Goal: Transaction & Acquisition: Purchase product/service

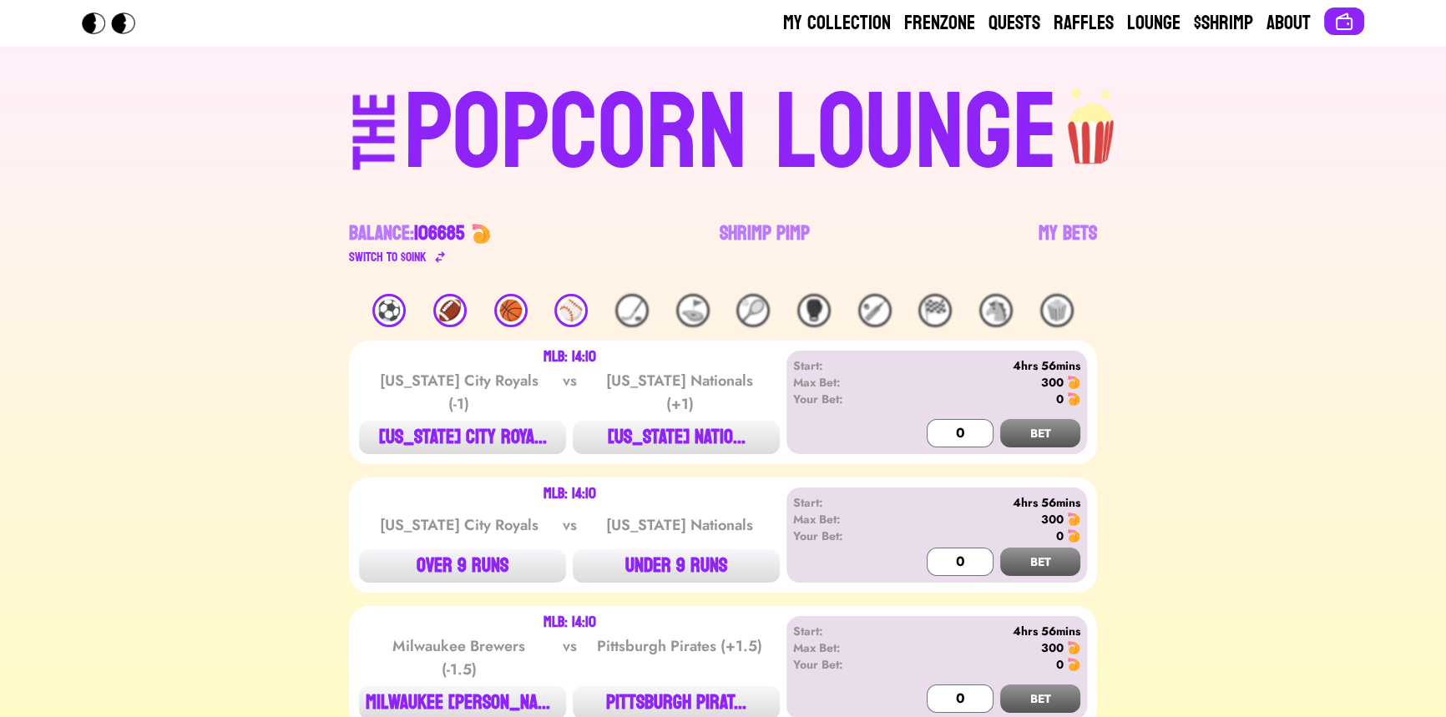
click at [579, 303] on div "⚾️" at bounding box center [570, 310] width 33 height 33
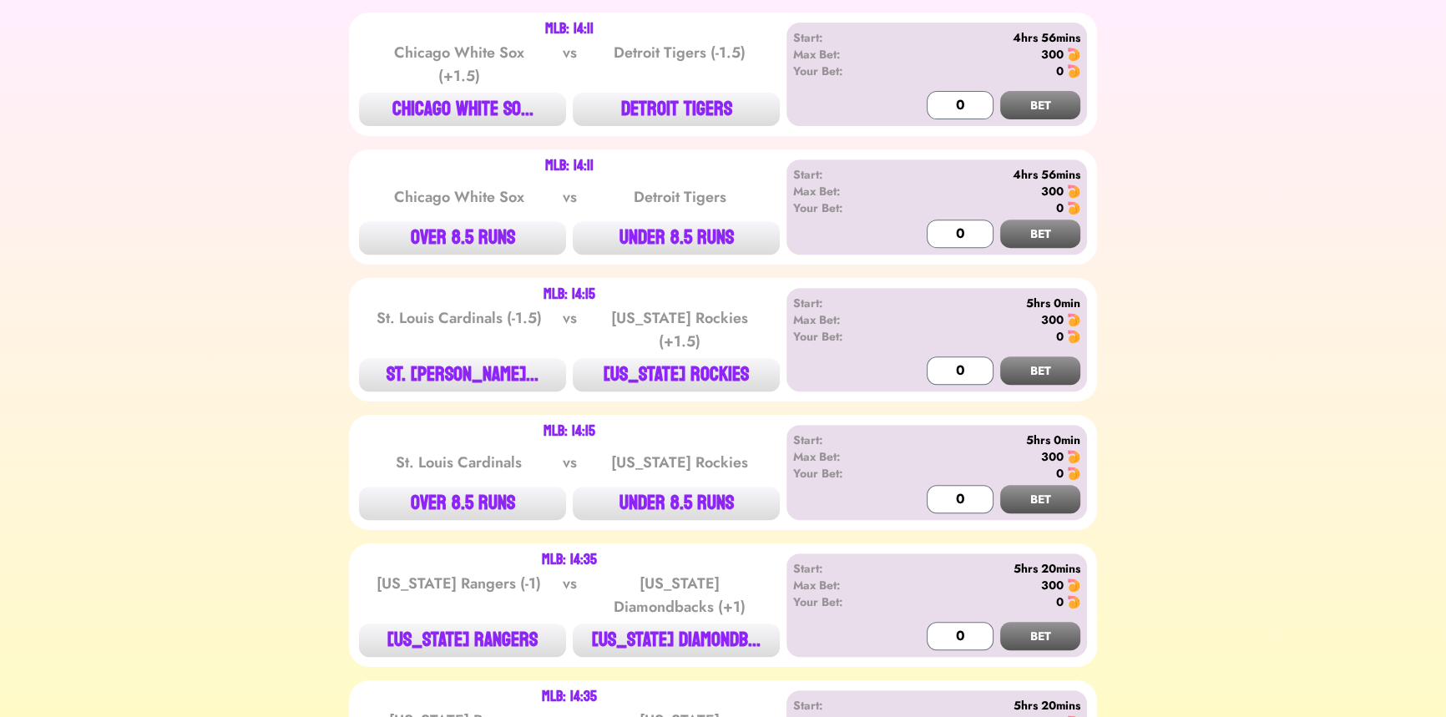
scroll to position [835, 0]
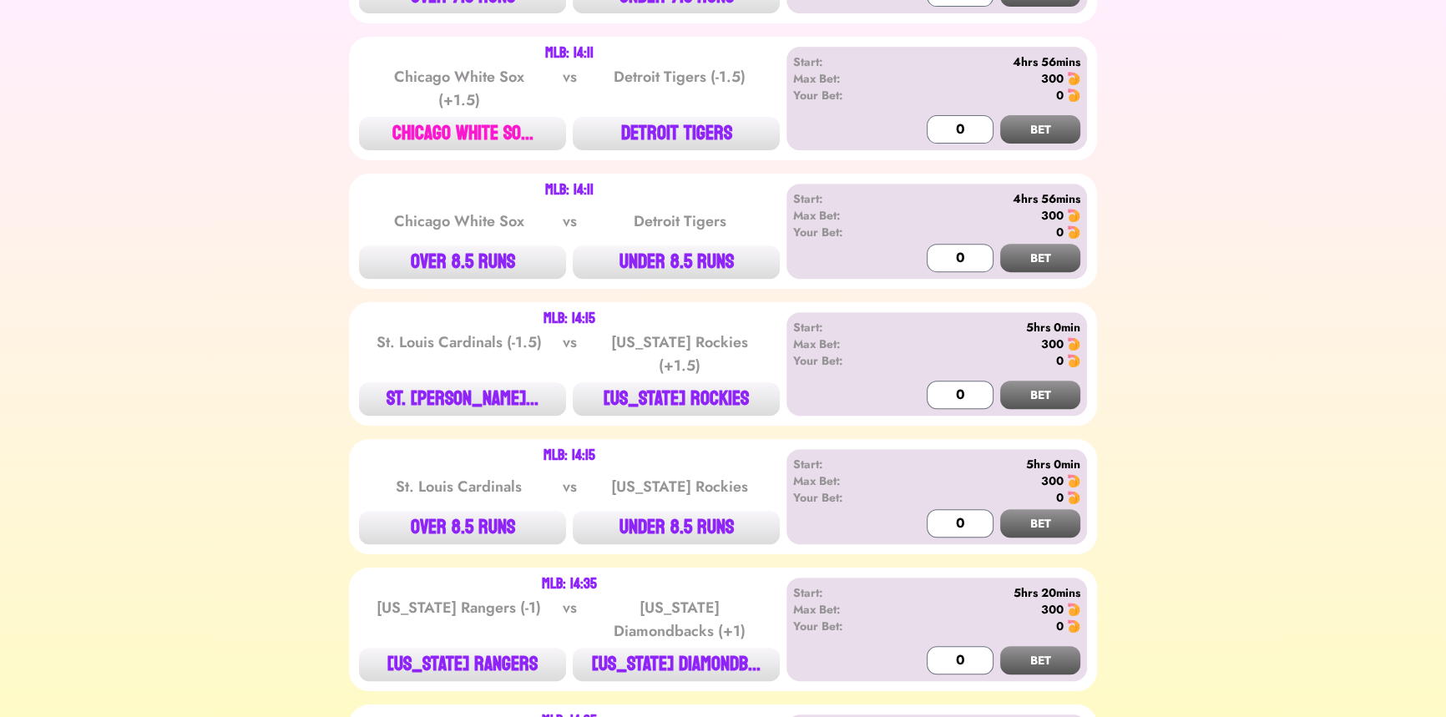
click at [423, 132] on button "CHICAGO WHITE SO..." at bounding box center [462, 133] width 207 height 33
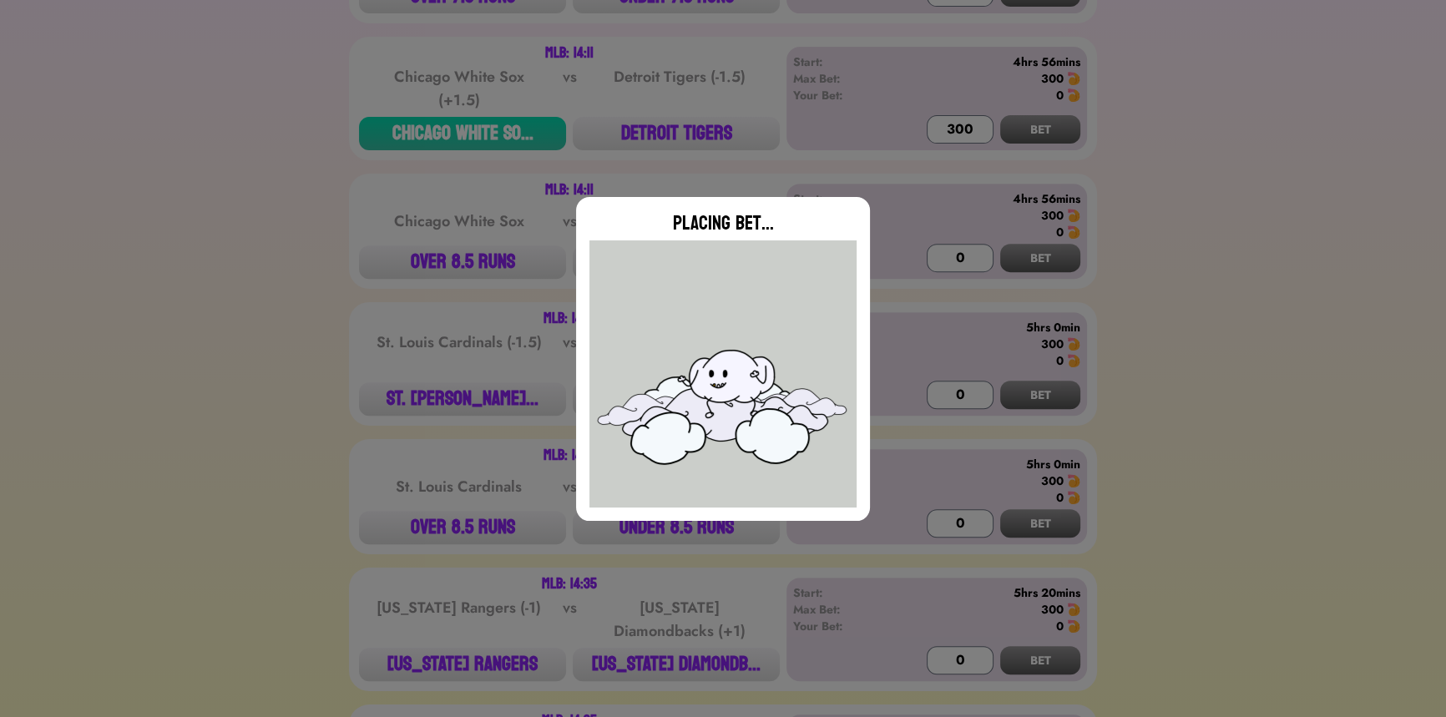
type input "0"
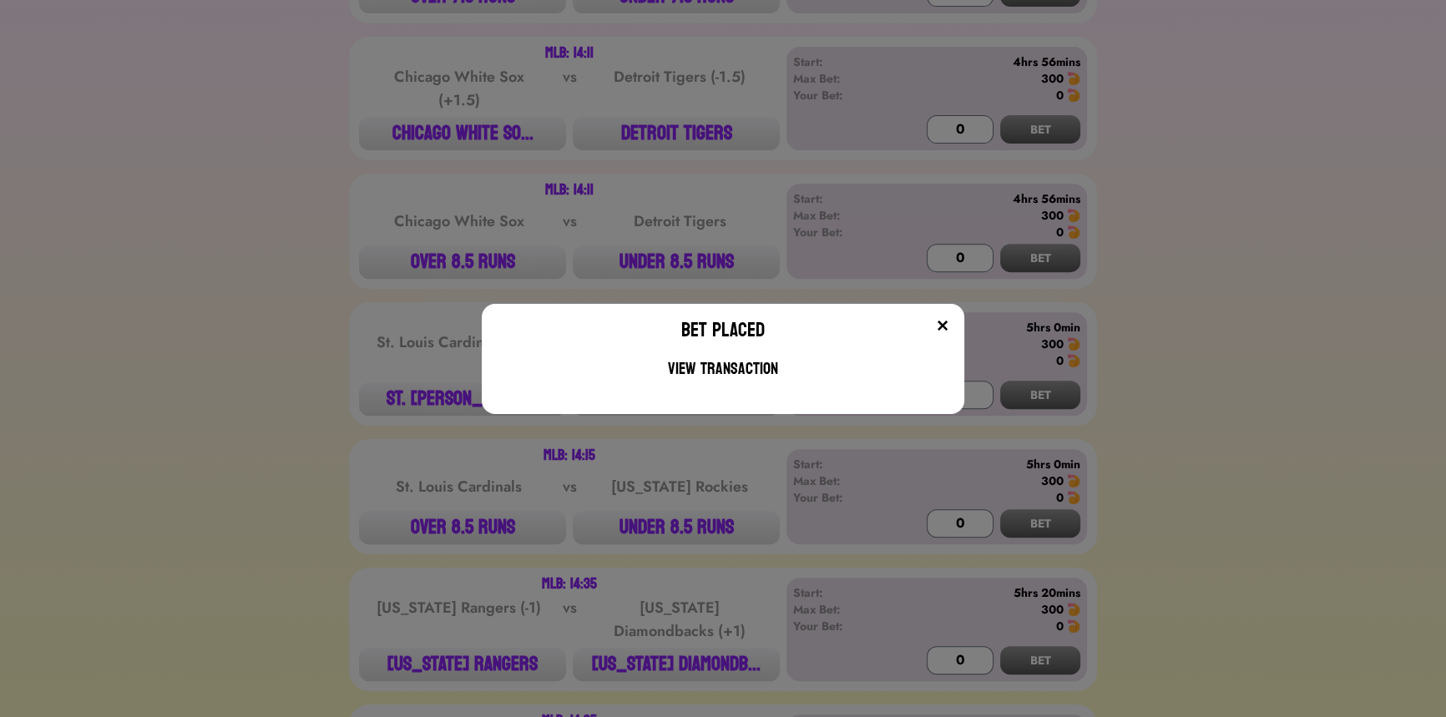
click at [422, 142] on div "Bet Placed View Transaction" at bounding box center [723, 358] width 1446 height 717
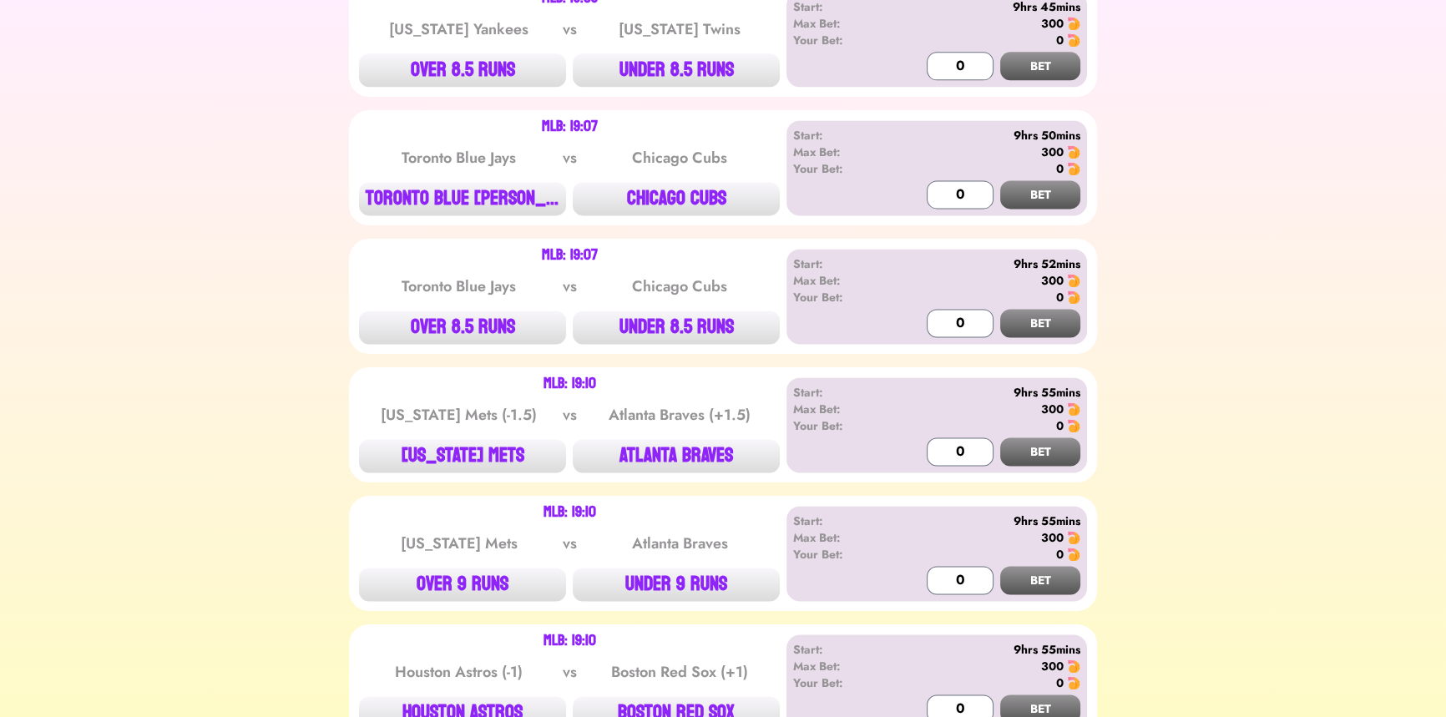
scroll to position [2883, 0]
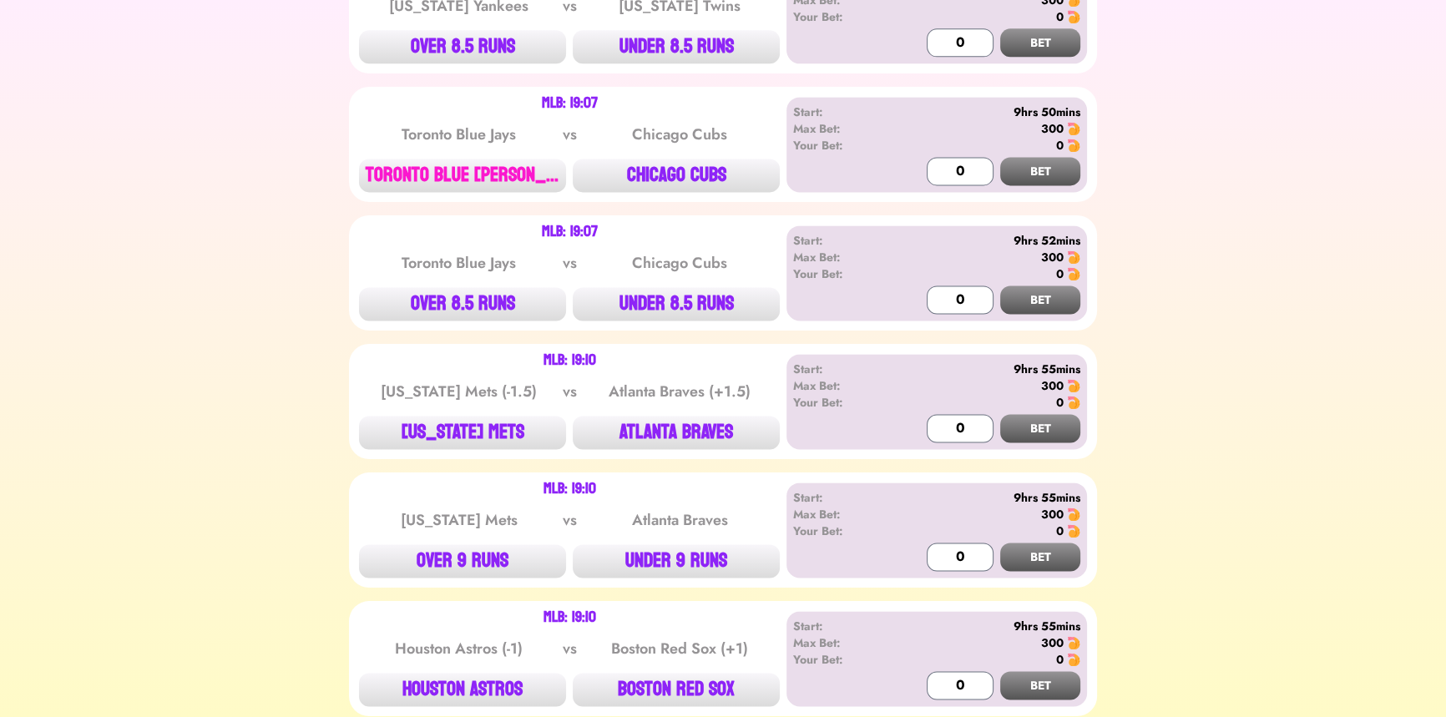
click at [467, 159] on button "TORONTO BLUE [PERSON_NAME]..." at bounding box center [462, 175] width 207 height 33
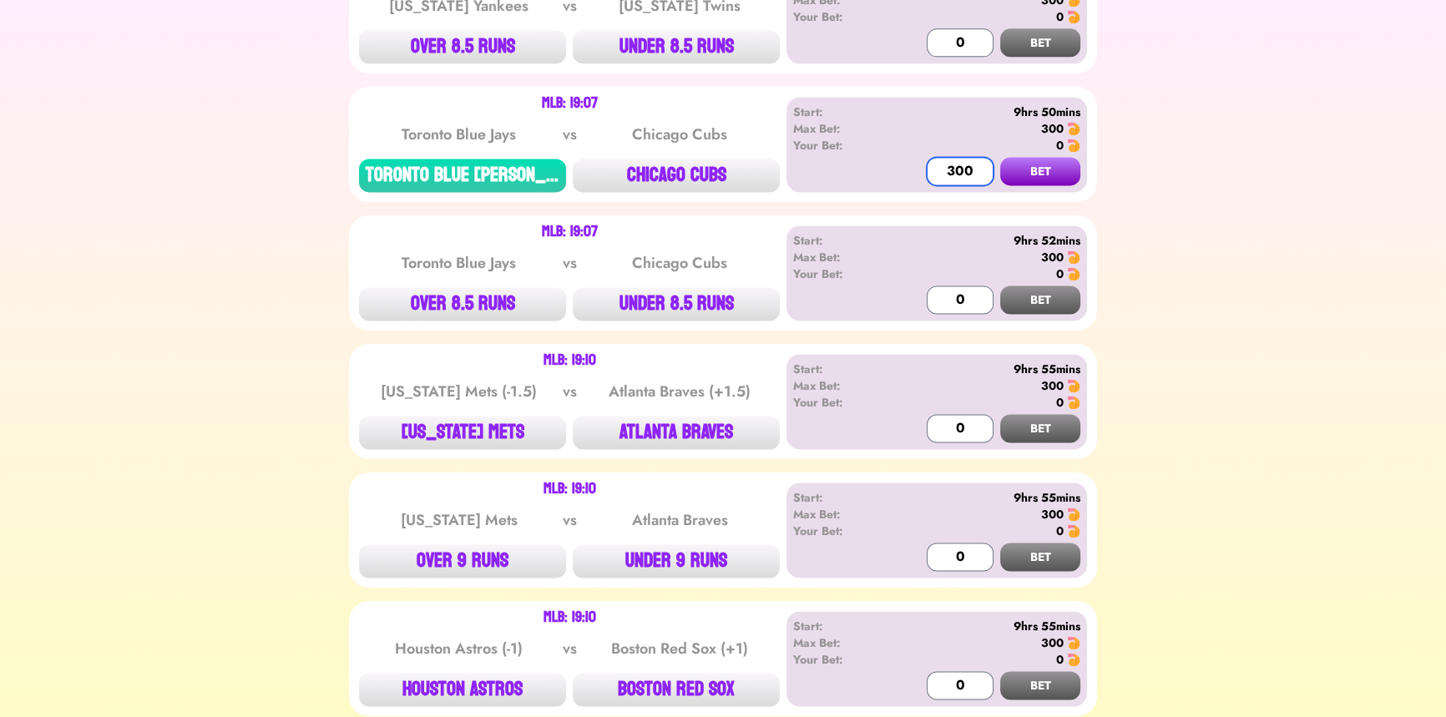
type input "300"
click at [1000, 157] on button "BET" at bounding box center [1040, 171] width 80 height 28
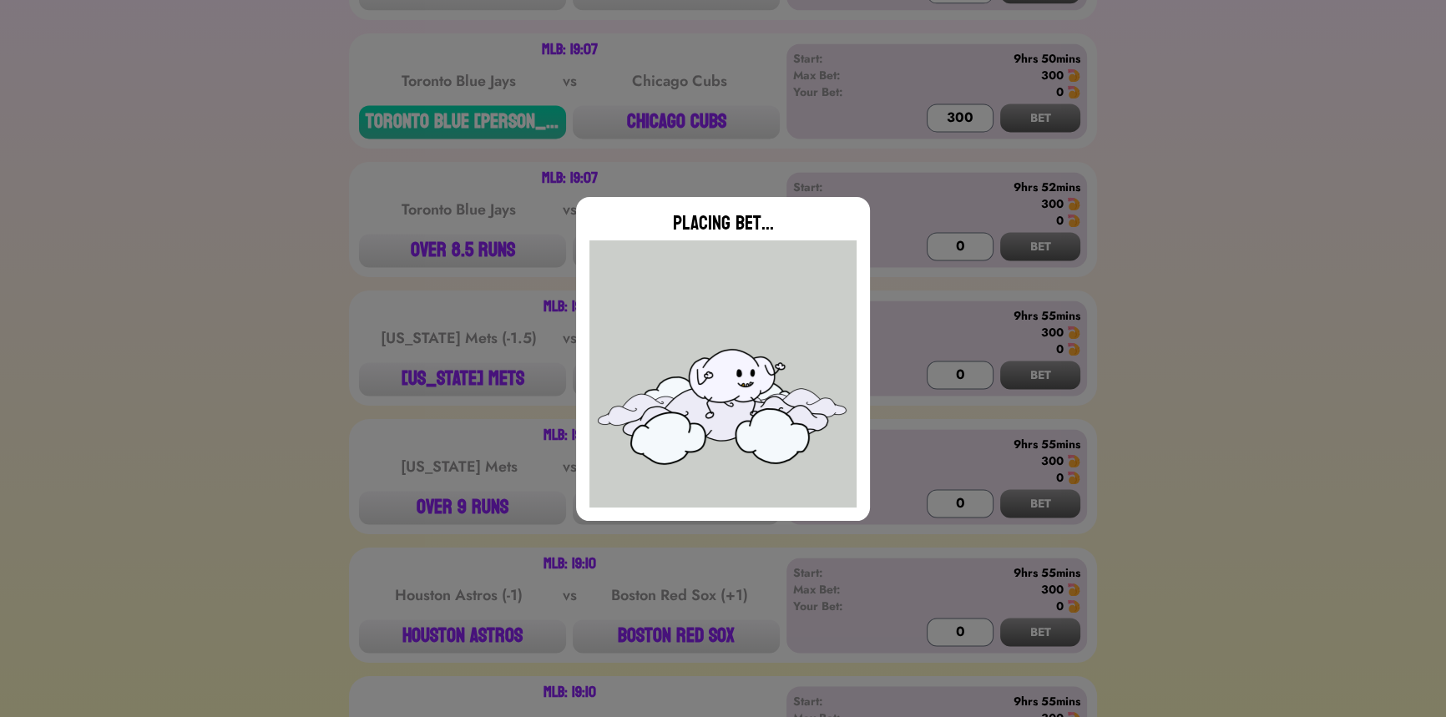
type input "0"
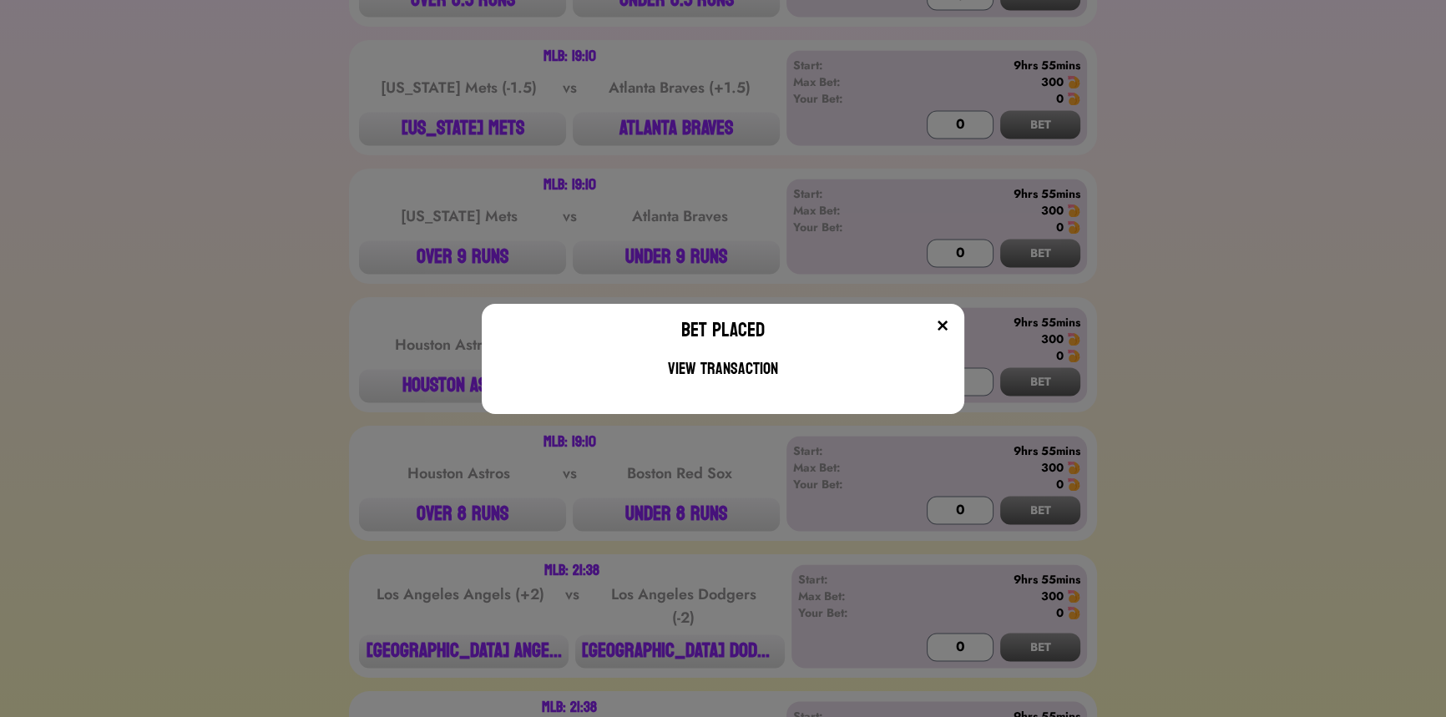
click at [324, 330] on div "Bet Placed View Transaction" at bounding box center [723, 358] width 1446 height 717
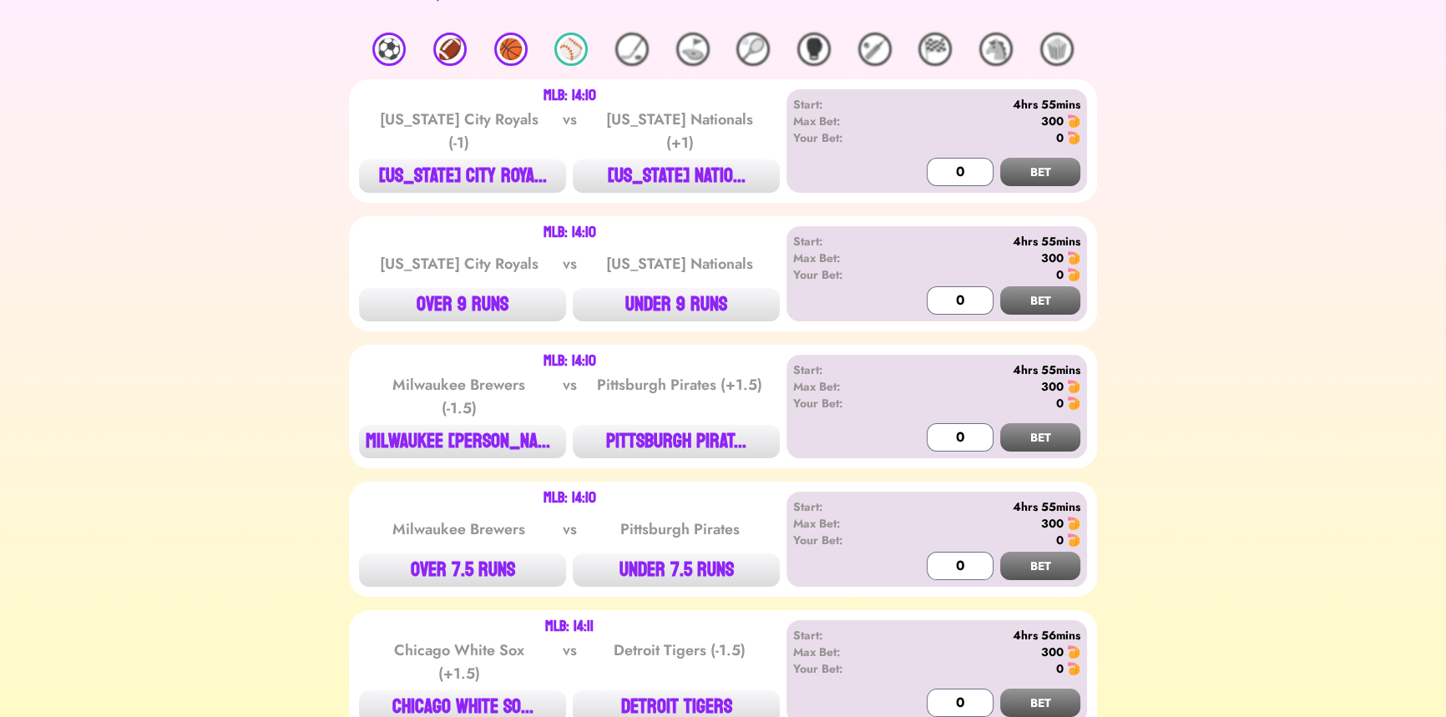
scroll to position [303, 0]
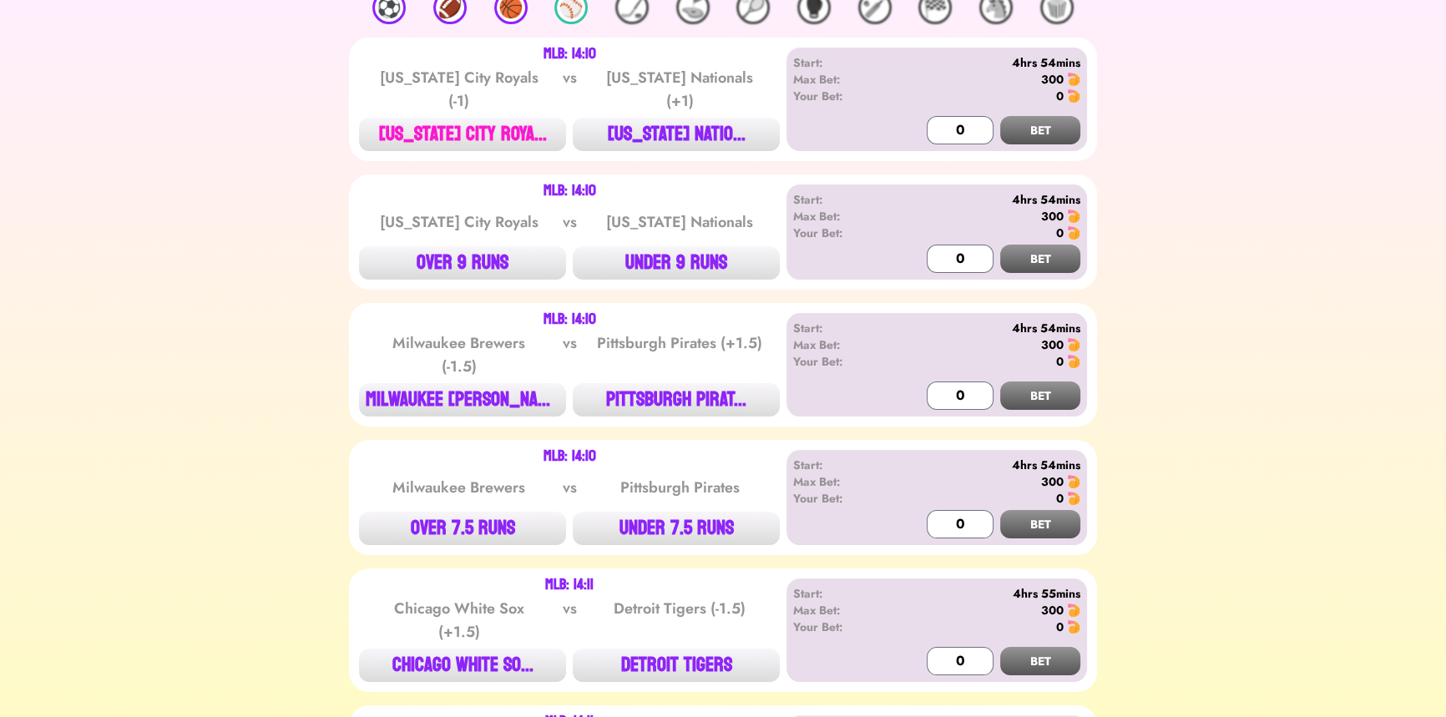
click at [482, 130] on button "[US_STATE] CITY ROYA..." at bounding box center [462, 134] width 207 height 33
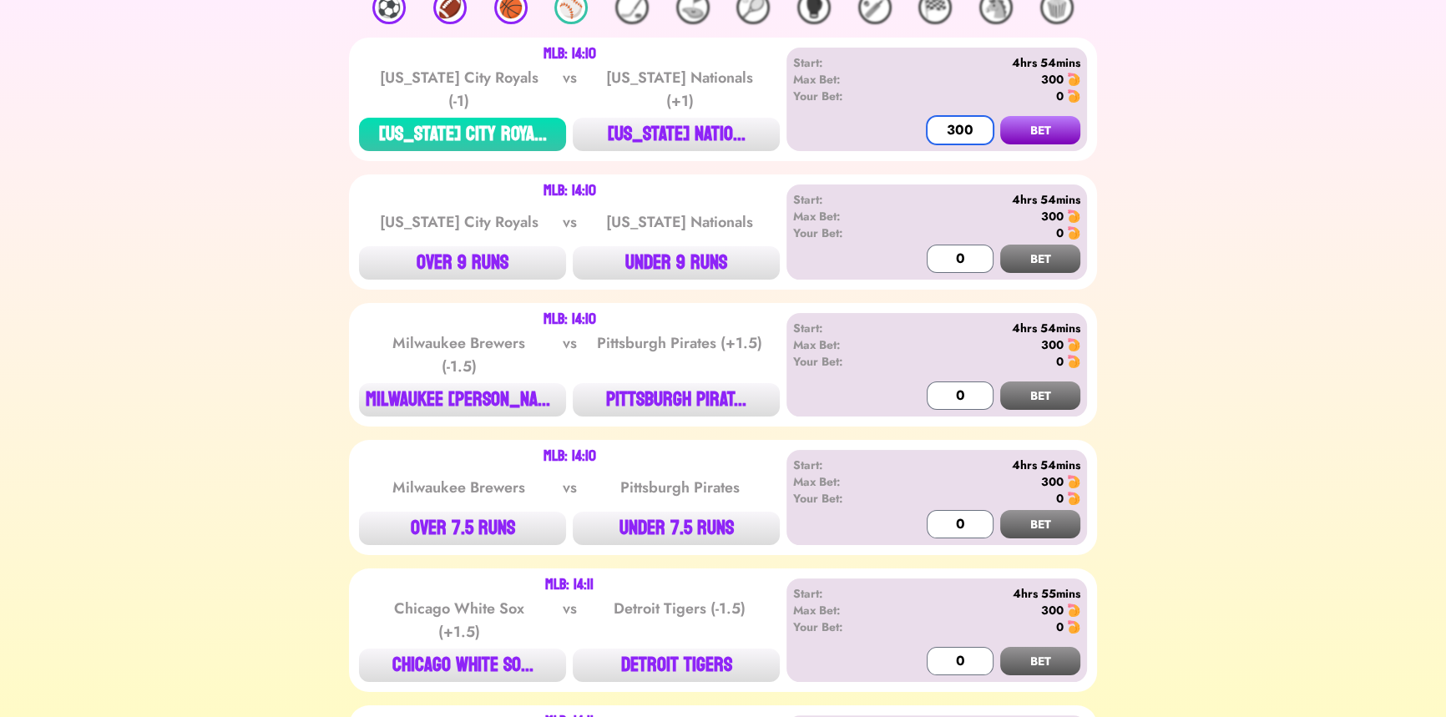
type input "300"
click at [1000, 116] on button "BET" at bounding box center [1040, 130] width 80 height 28
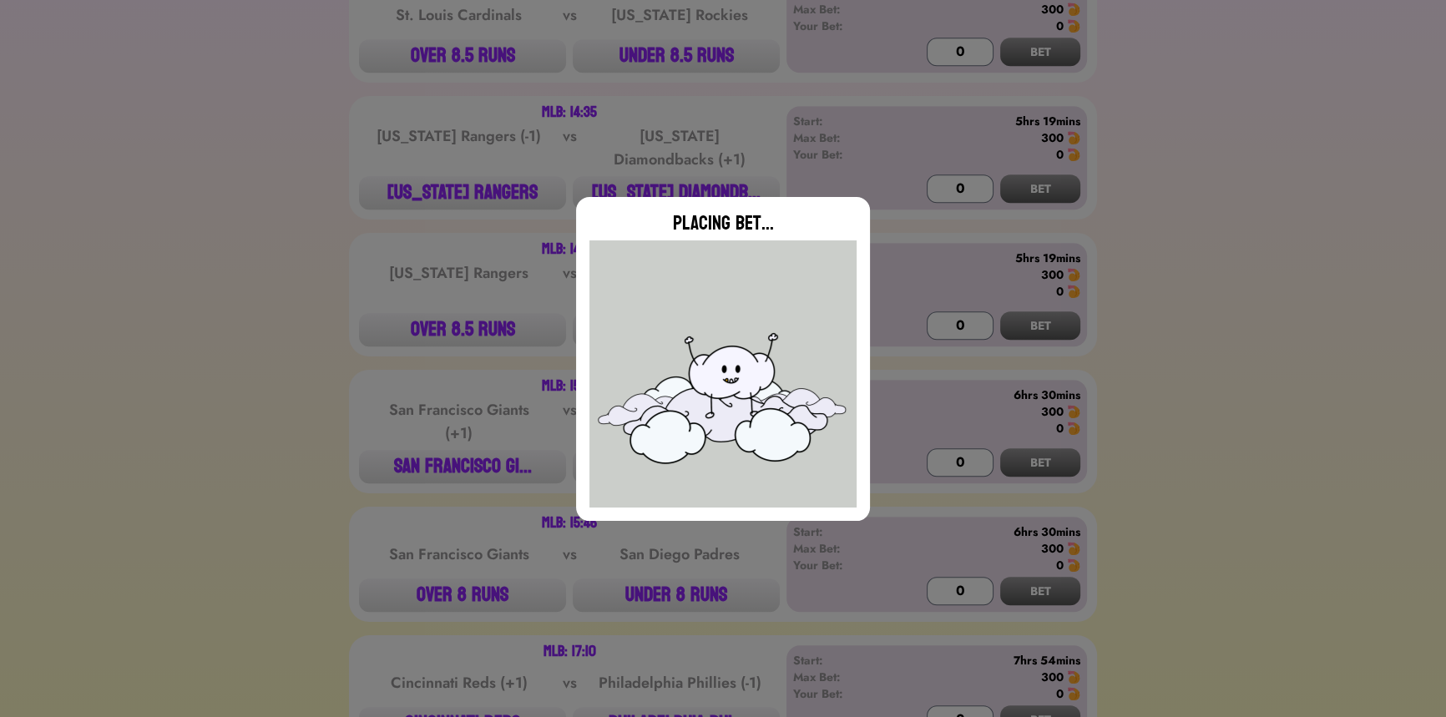
scroll to position [1366, 0]
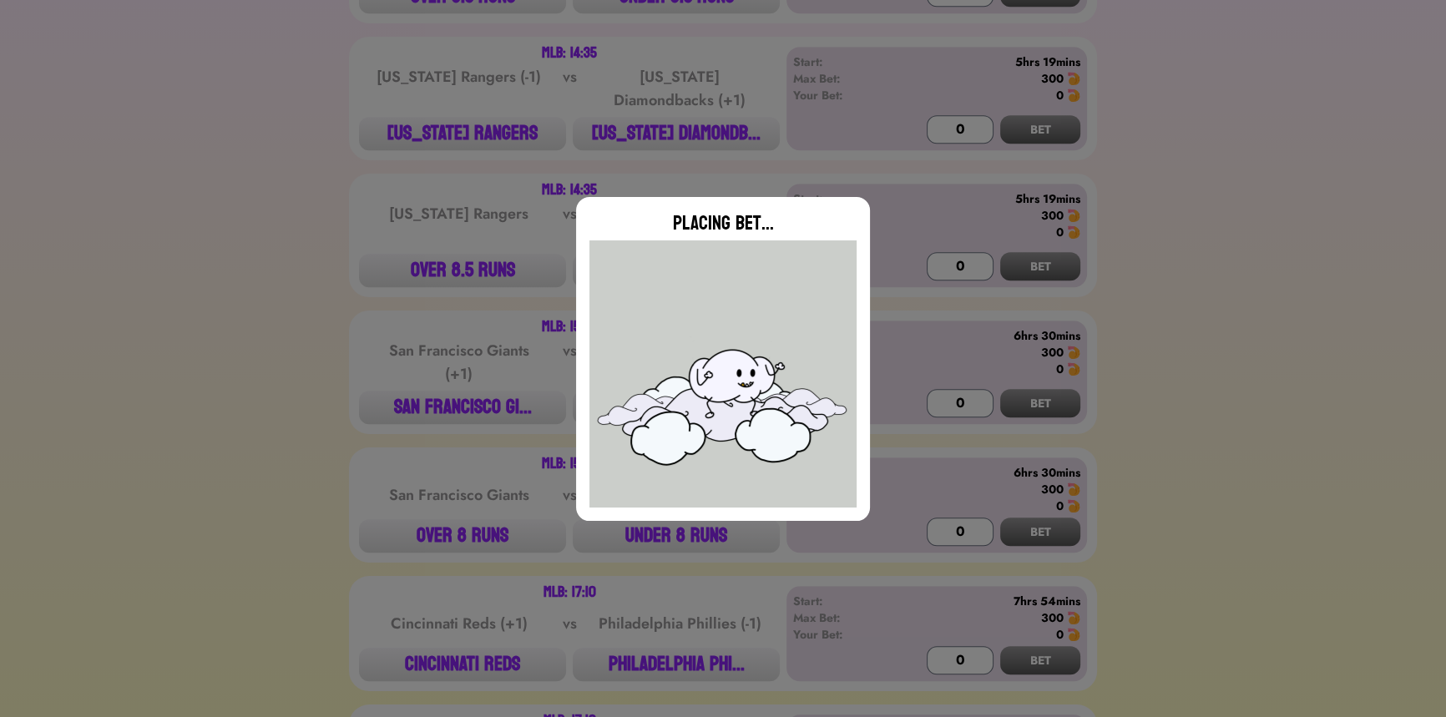
type input "0"
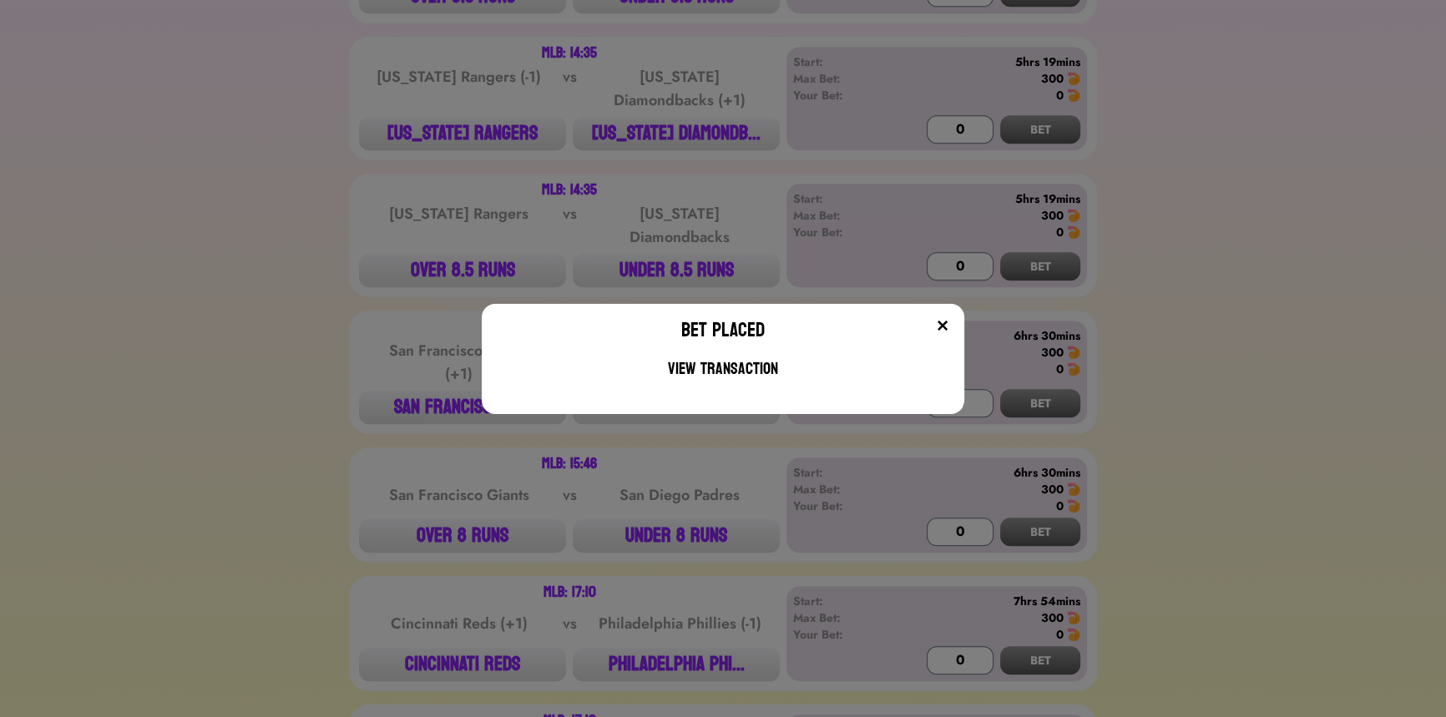
click at [314, 376] on div "Bet Placed View Transaction" at bounding box center [723, 358] width 1446 height 717
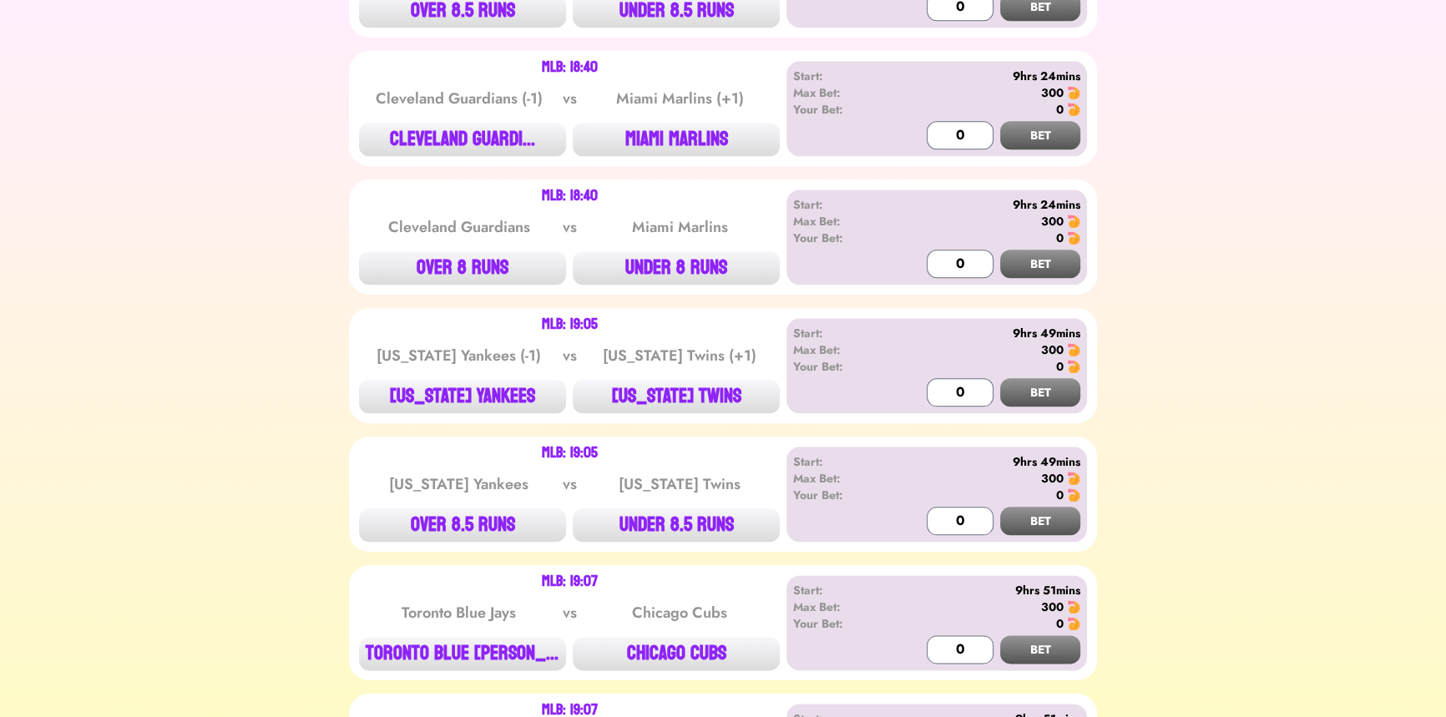
scroll to position [2428, 0]
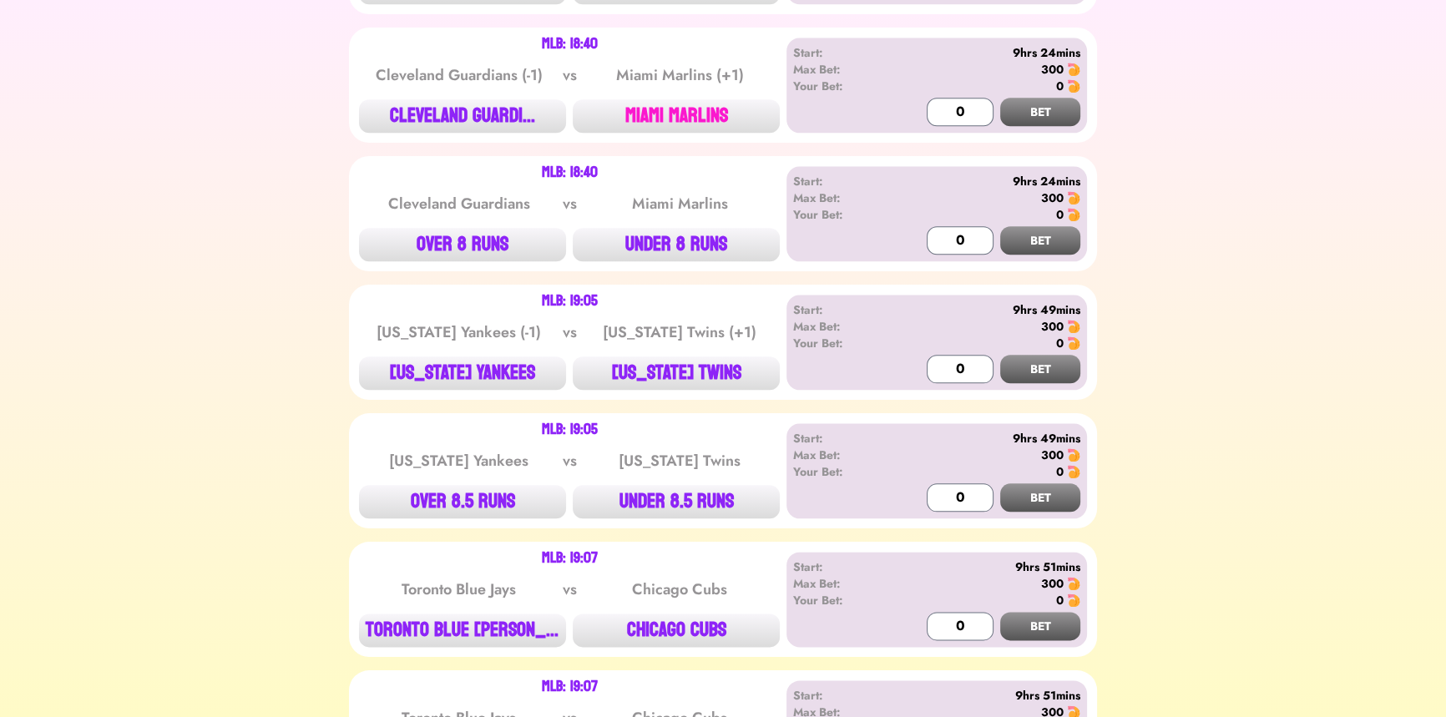
click at [654, 102] on button "MIAMI MARLINS" at bounding box center [676, 115] width 207 height 33
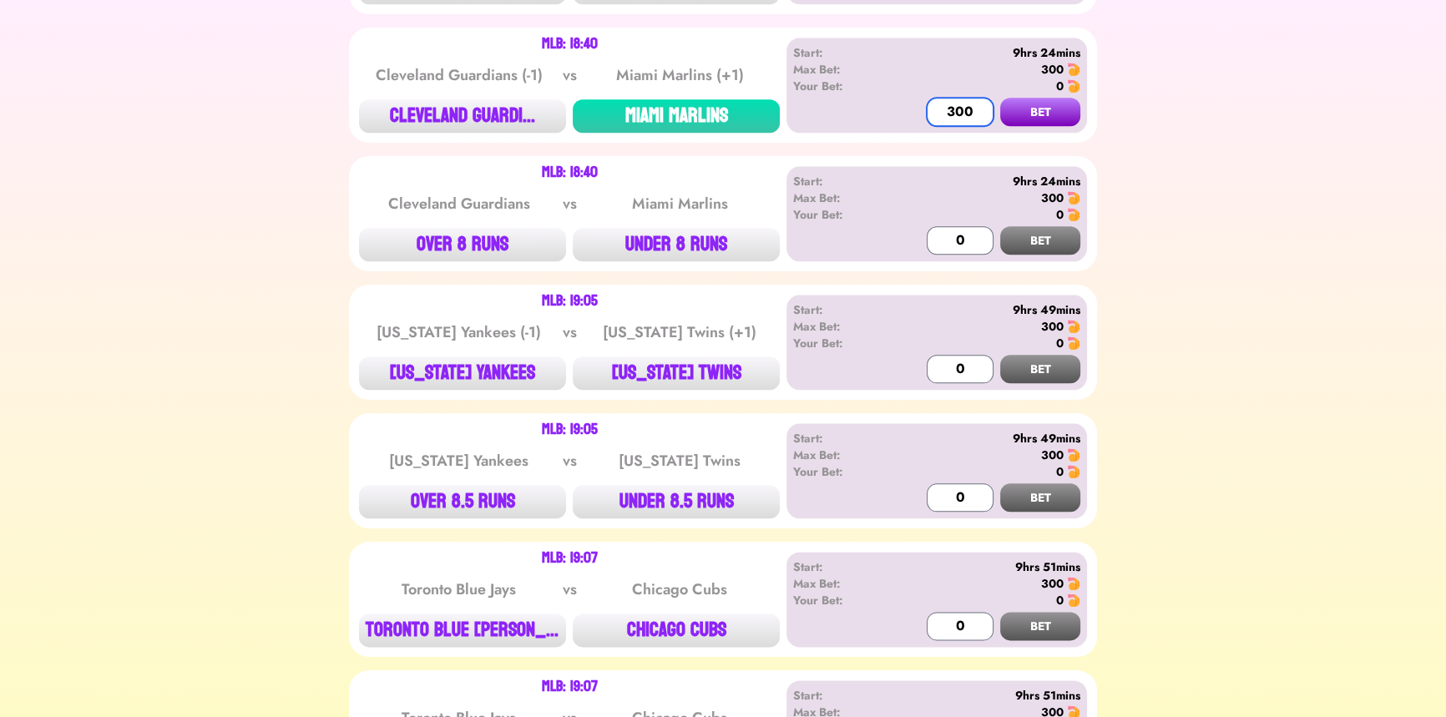
type input "300"
click at [1000, 98] on button "BET" at bounding box center [1040, 112] width 80 height 28
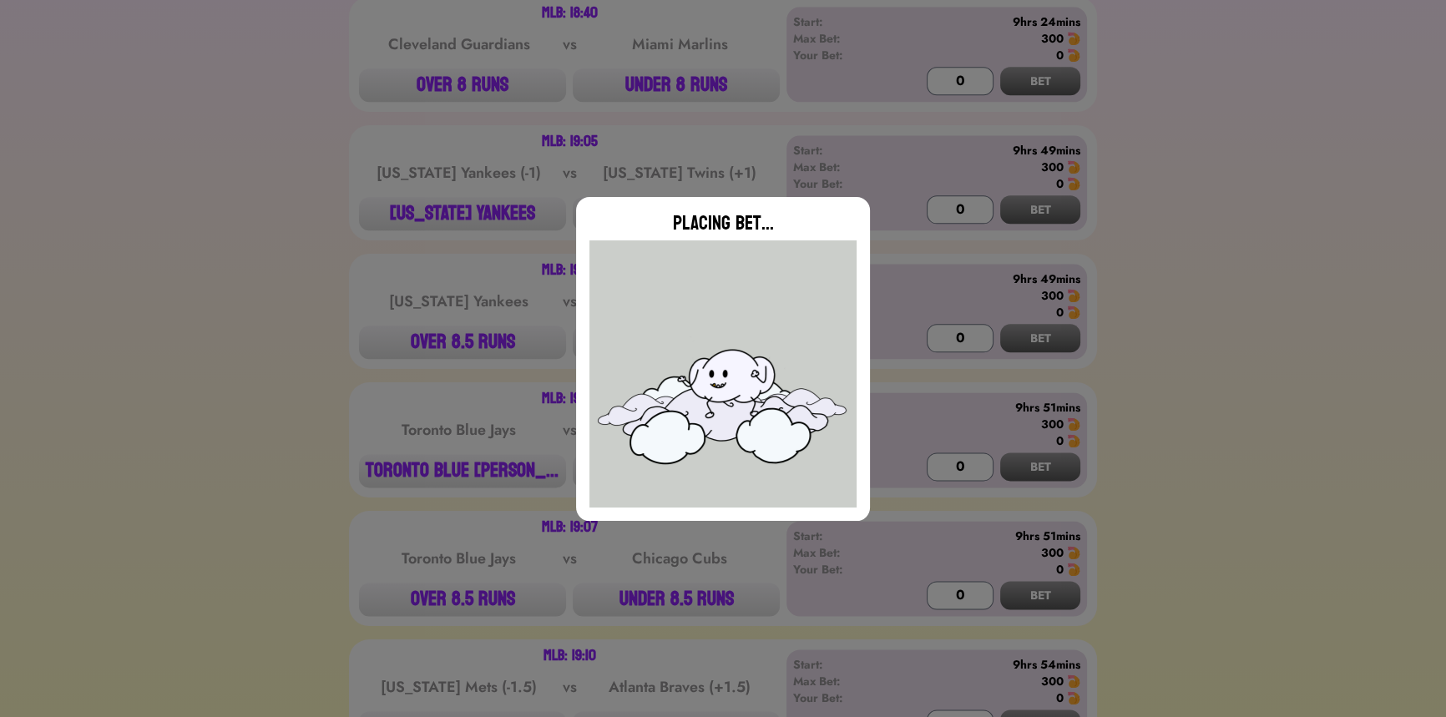
scroll to position [2655, 0]
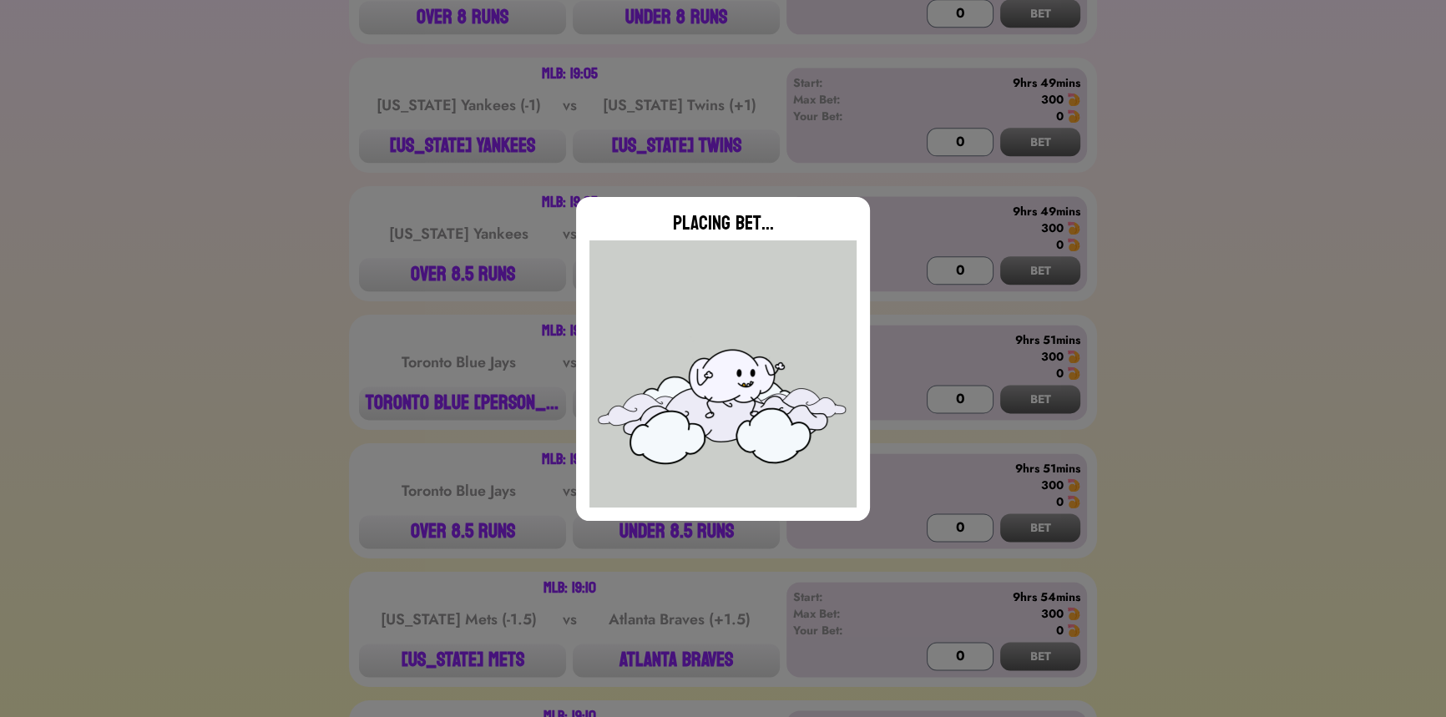
type input "0"
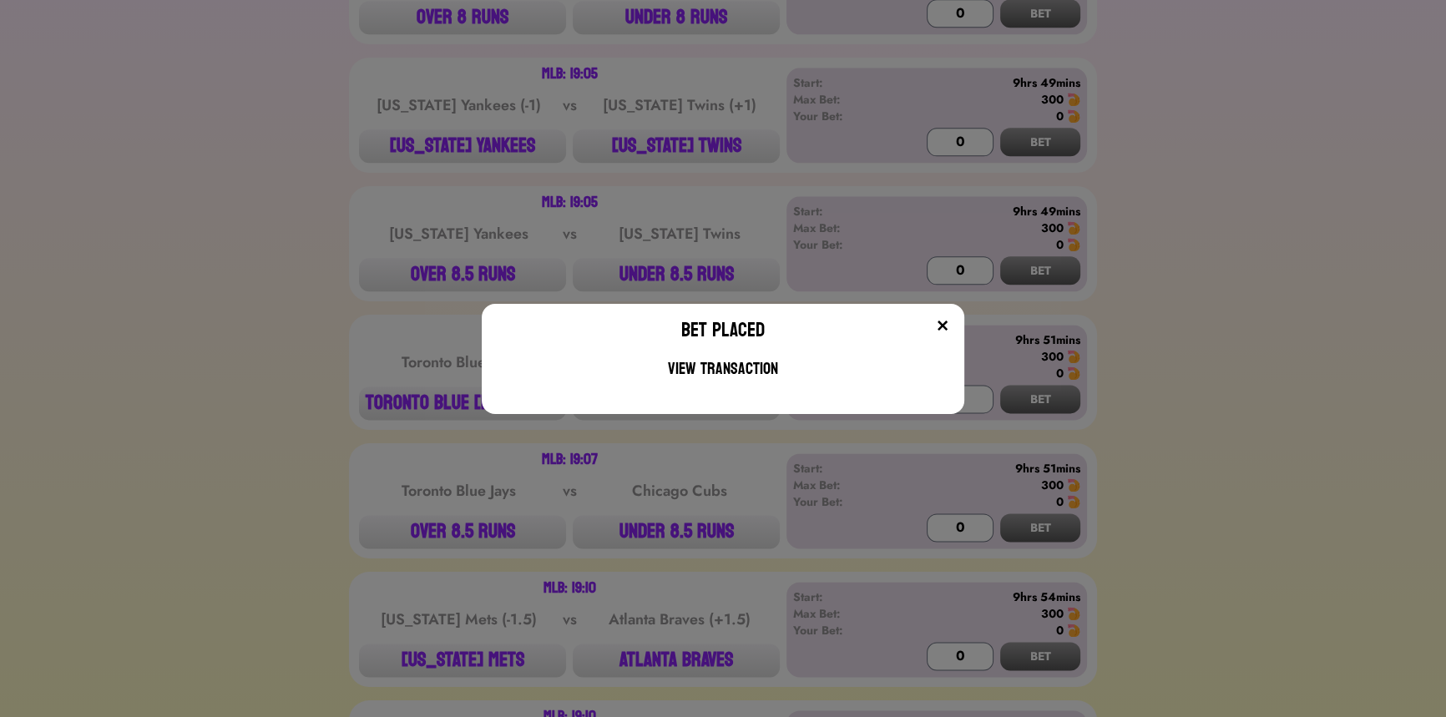
click at [687, 129] on div "Bet Placed View Transaction" at bounding box center [723, 358] width 1446 height 717
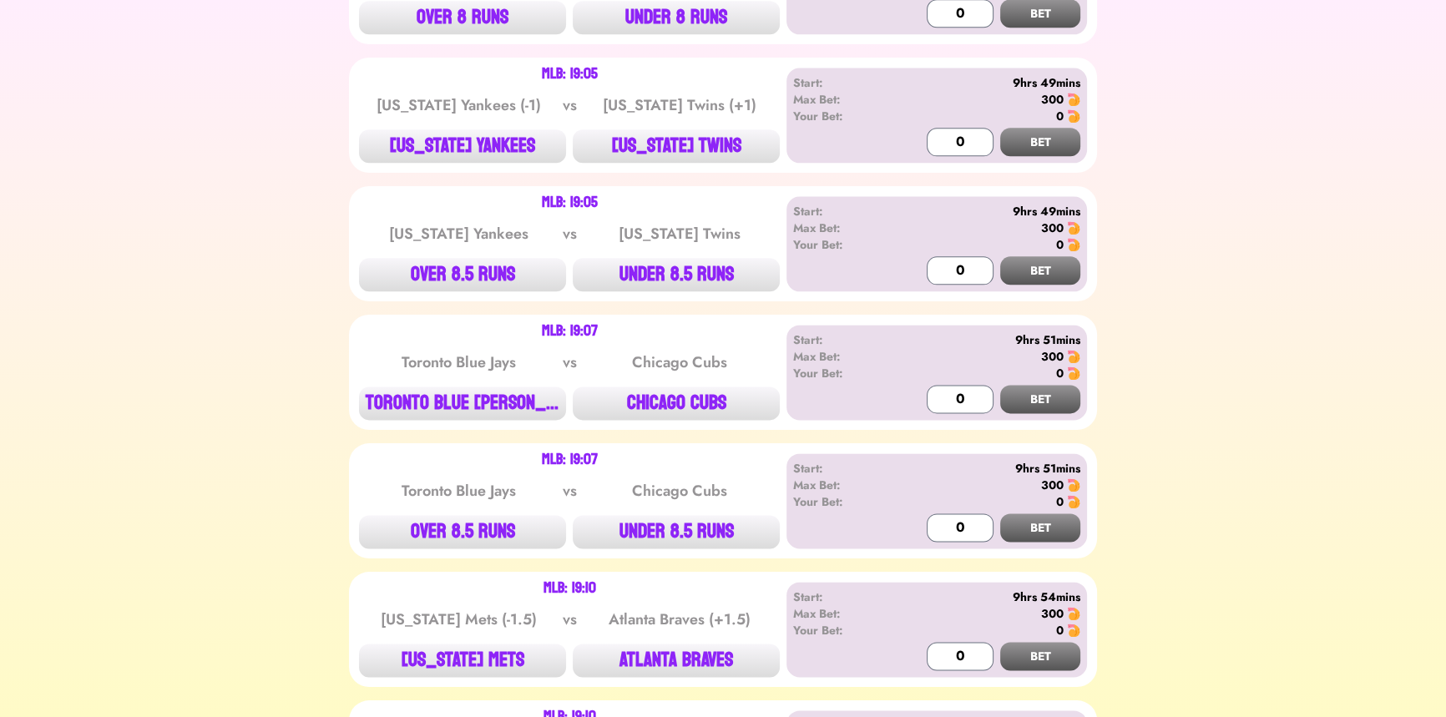
click at [687, 129] on button "[US_STATE] TWINS" at bounding box center [676, 145] width 207 height 33
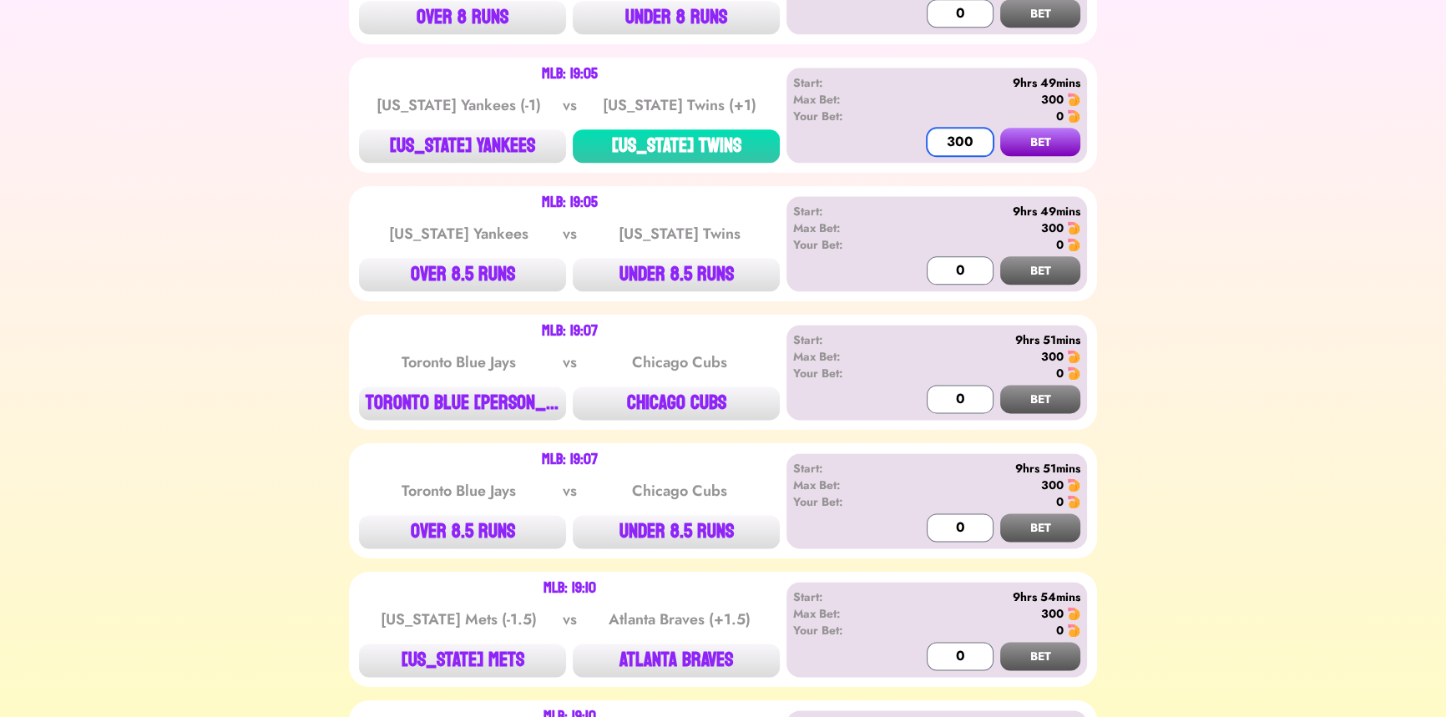
type input "300"
click at [1000, 128] on button "BET" at bounding box center [1040, 142] width 80 height 28
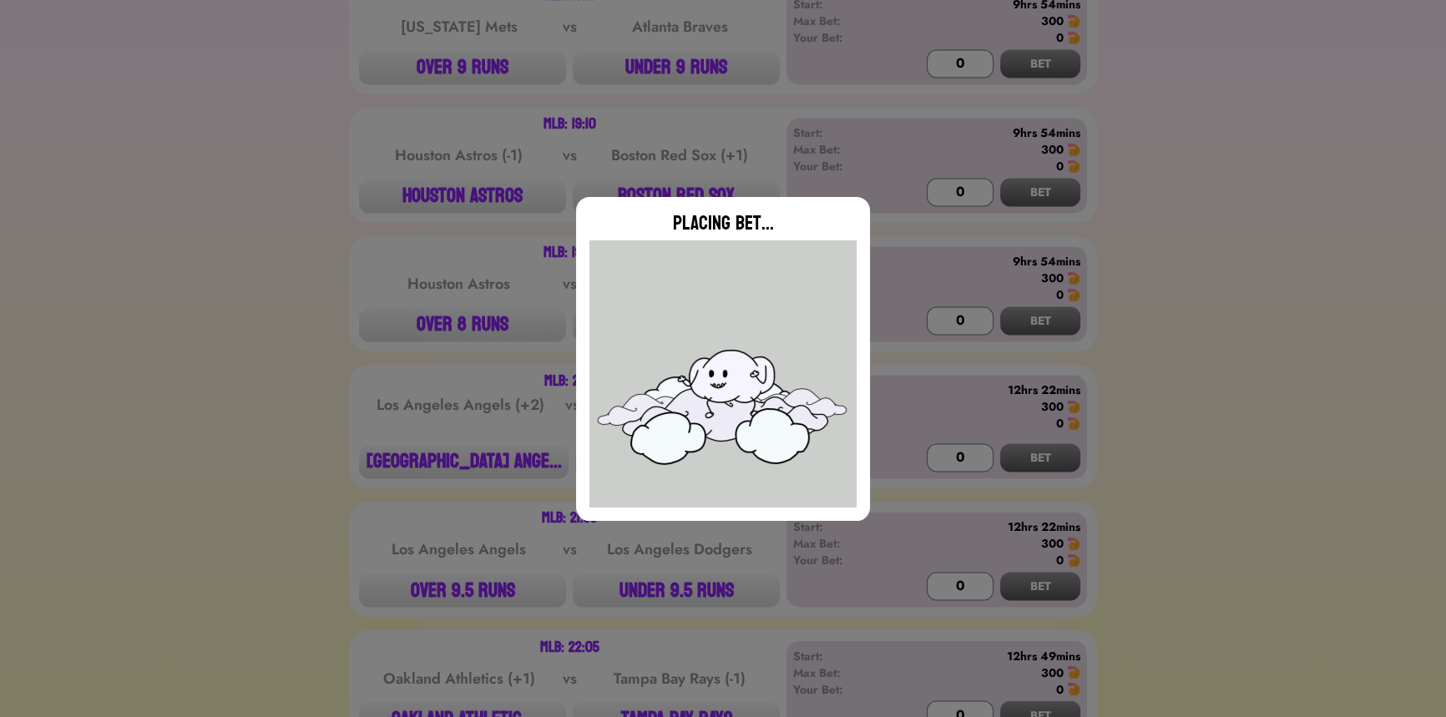
scroll to position [3414, 0]
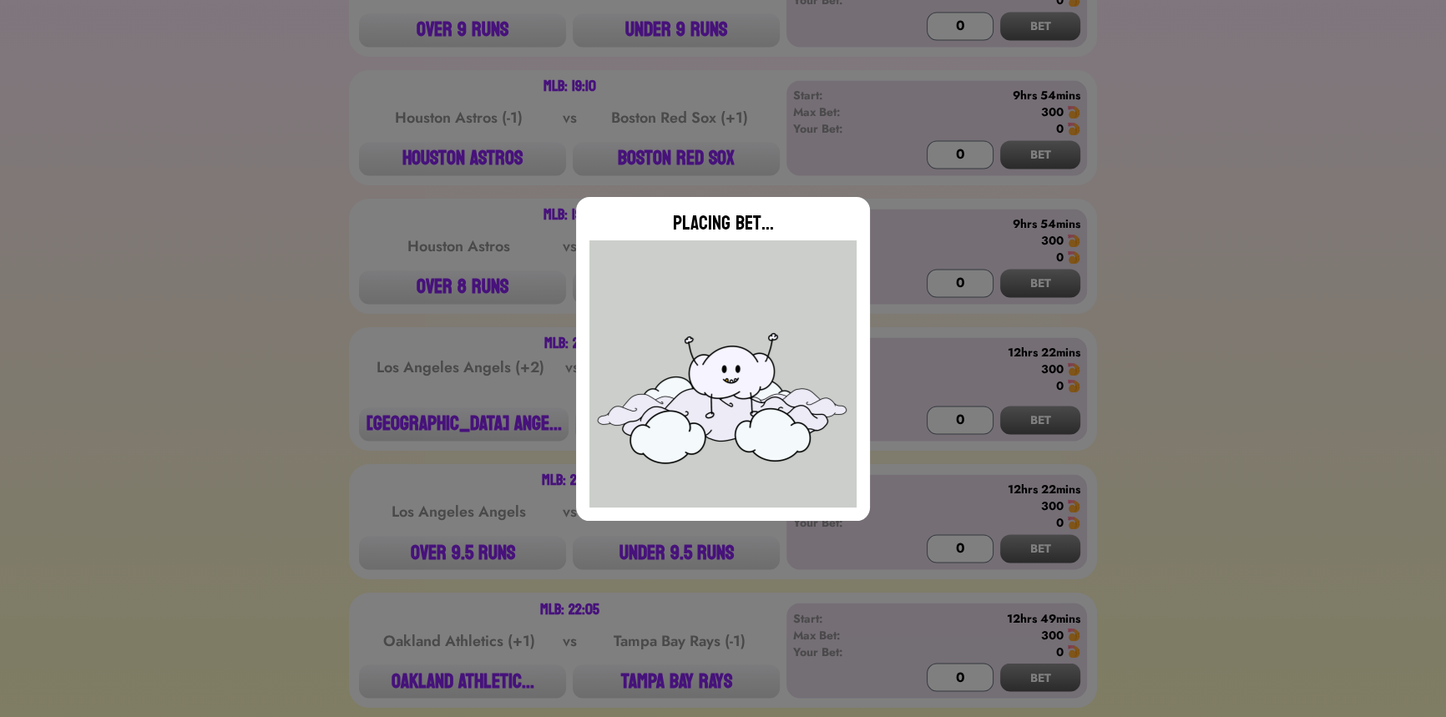
type input "0"
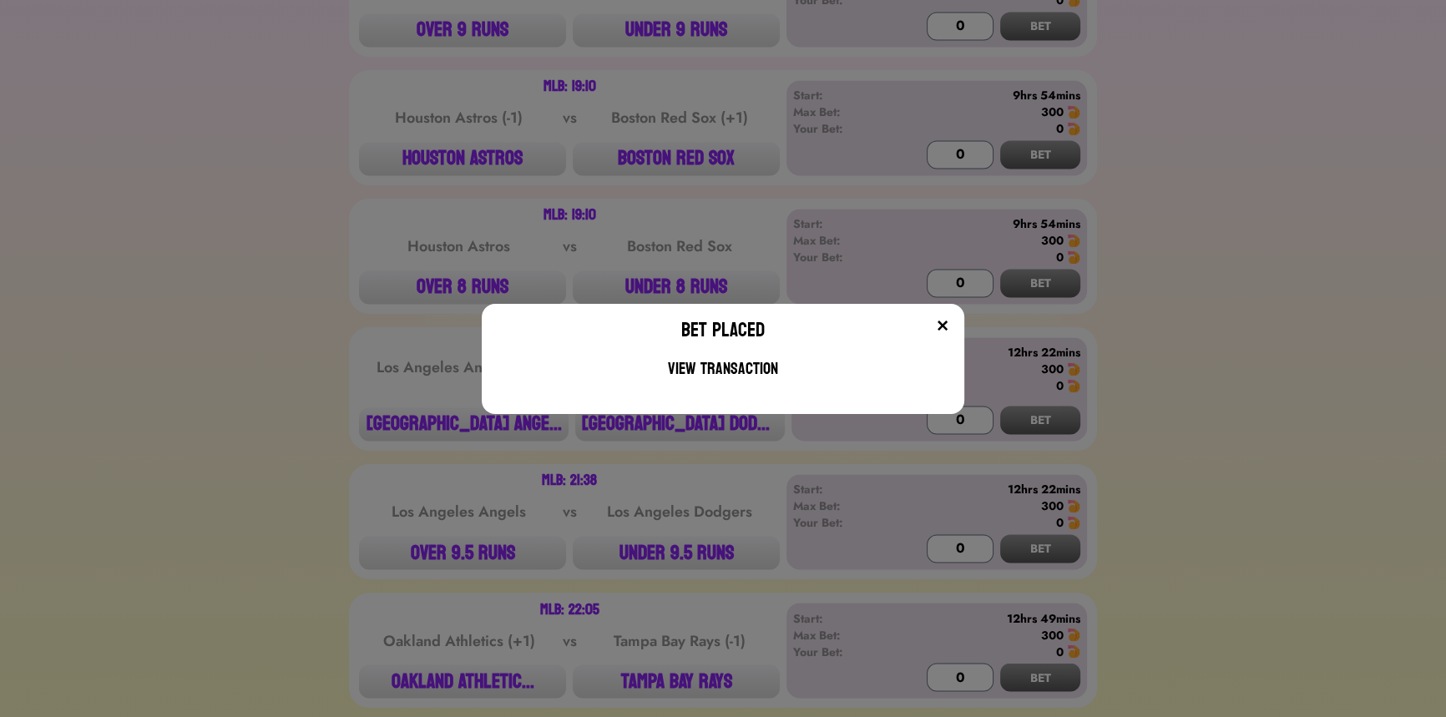
click at [415, 217] on div "Bet Placed View Transaction" at bounding box center [723, 358] width 1446 height 717
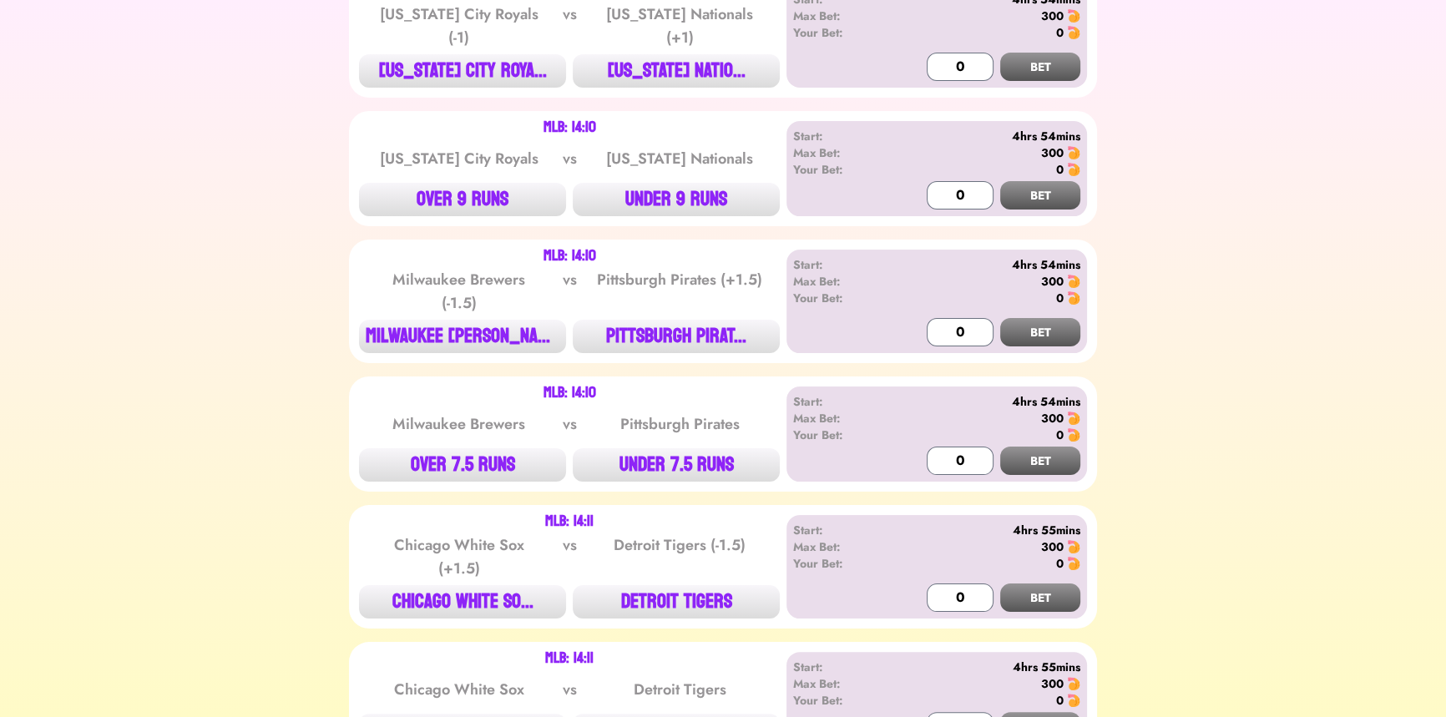
scroll to position [0, 0]
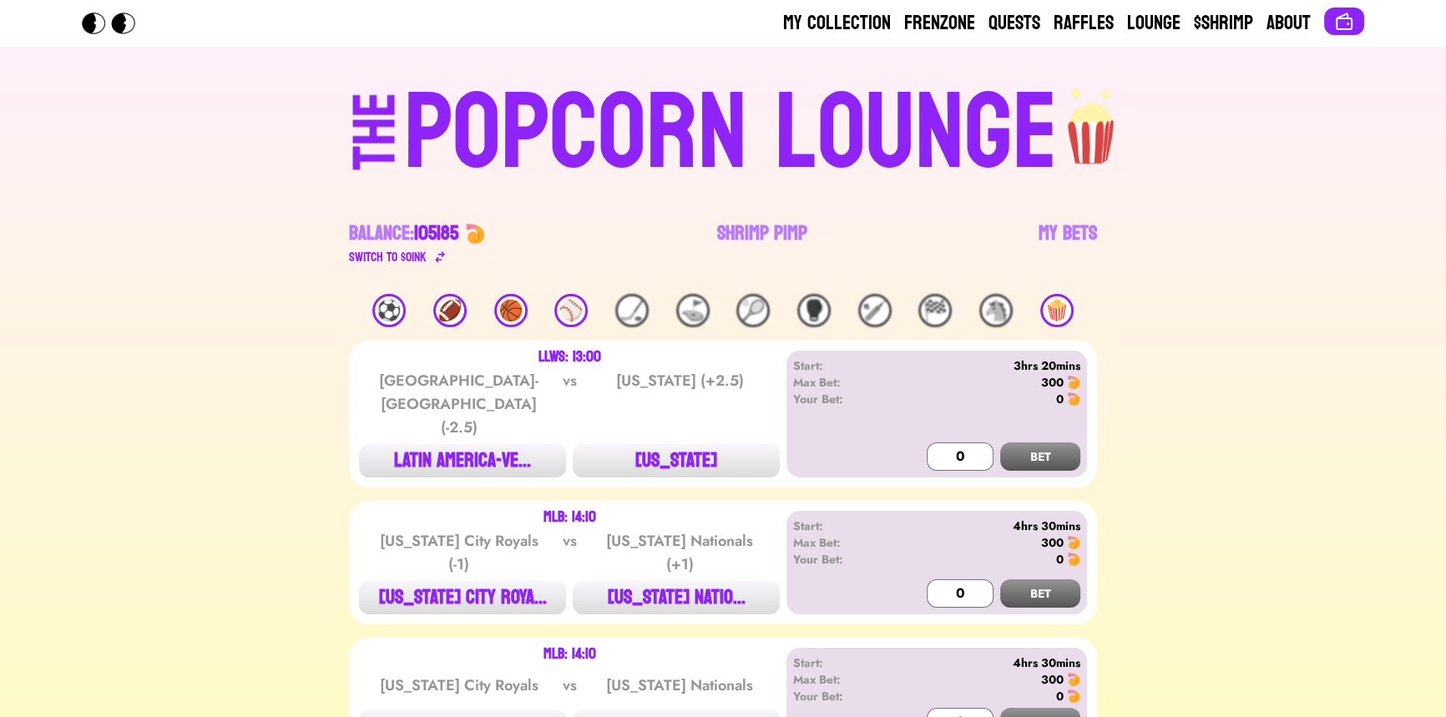
drag, startPoint x: 0, startPoint y: 0, endPoint x: 392, endPoint y: 308, distance: 498.2
click at [392, 308] on div "⚽️" at bounding box center [388, 310] width 33 height 33
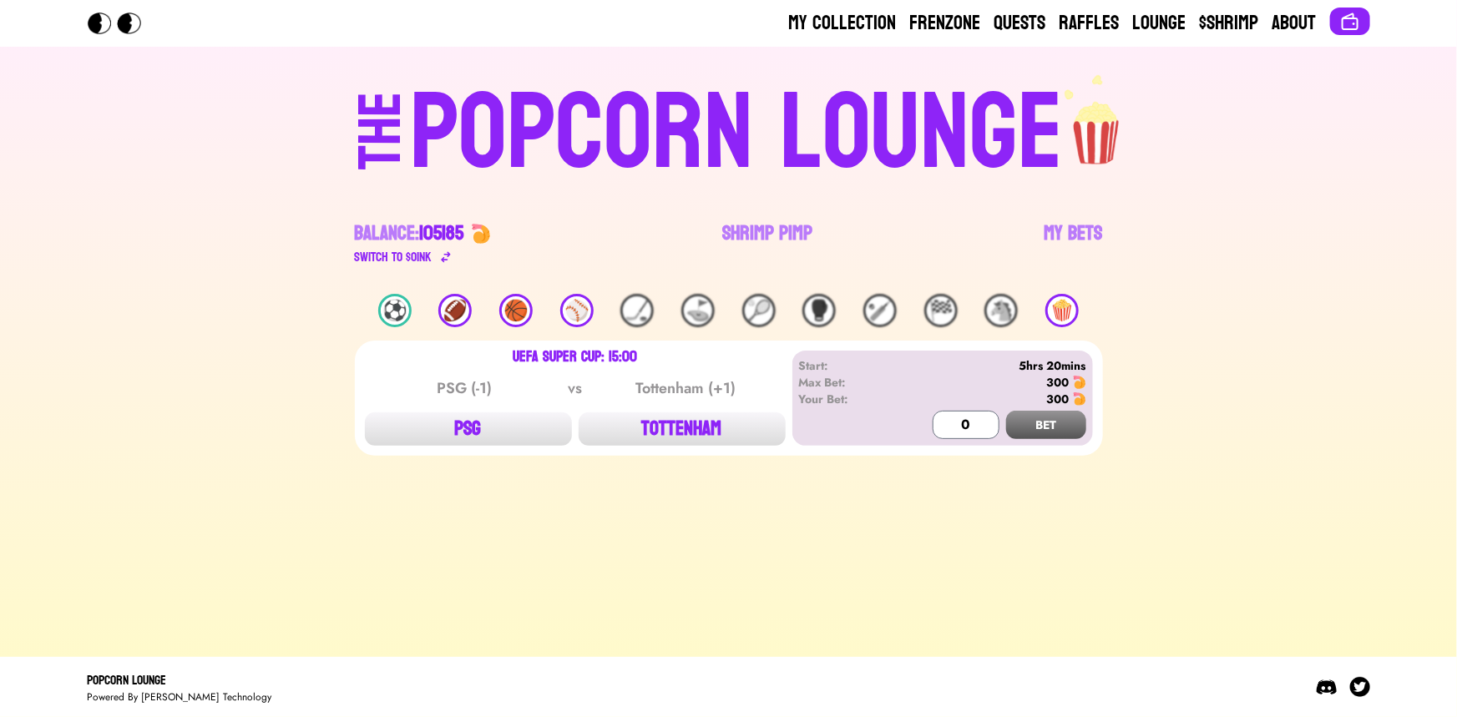
click at [483, 311] on div "⚽️ 🏈 🏀 ⚾️ 🏒 ⛳️ 🎾 🥊 🏏 🏁 🐴 🍿" at bounding box center [729, 310] width 748 height 33
click at [532, 307] on div "🏀" at bounding box center [515, 310] width 33 height 33
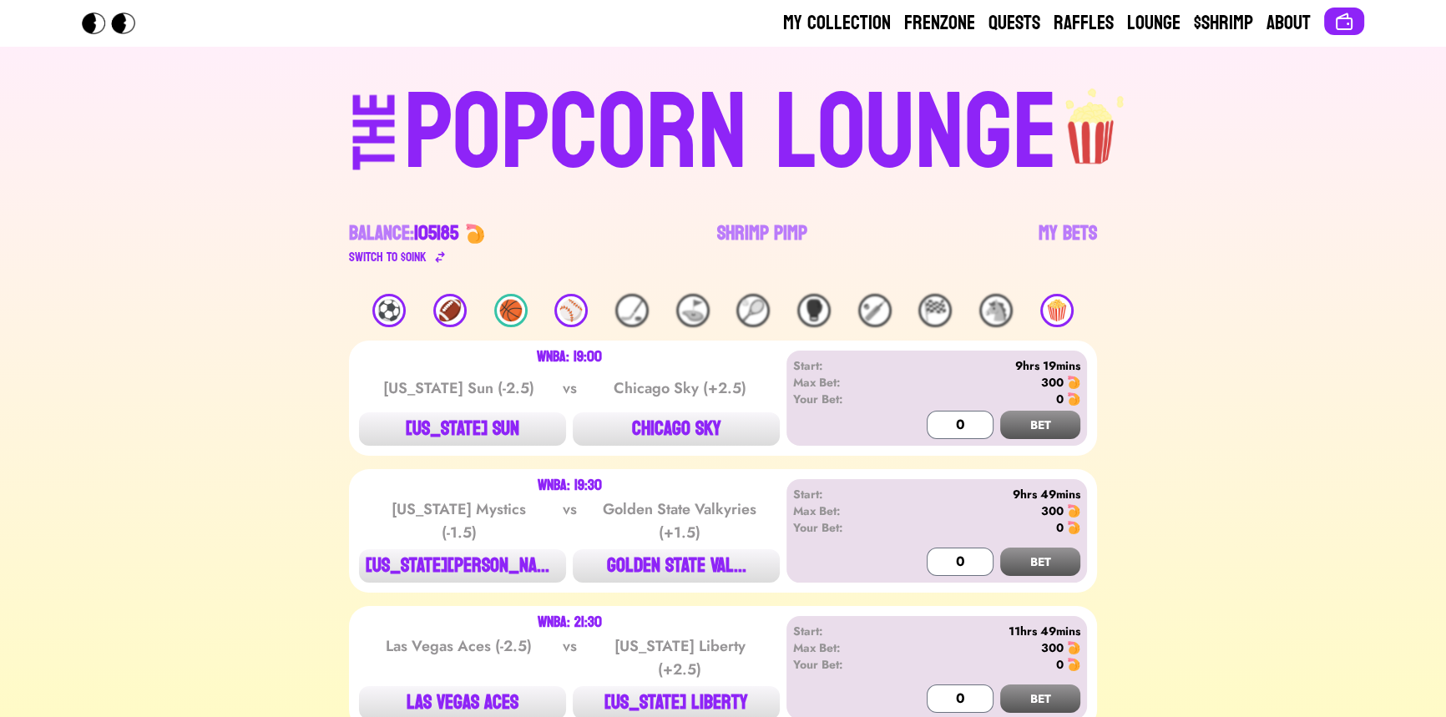
click at [1049, 306] on div "🍿" at bounding box center [1056, 310] width 33 height 33
